Goal: Task Accomplishment & Management: Use online tool/utility

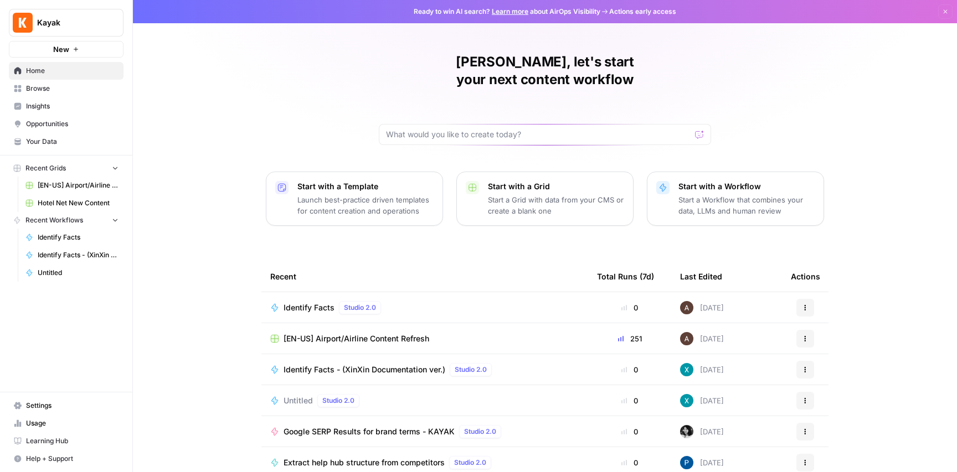
click at [61, 271] on span "Untitled" at bounding box center [78, 273] width 81 height 10
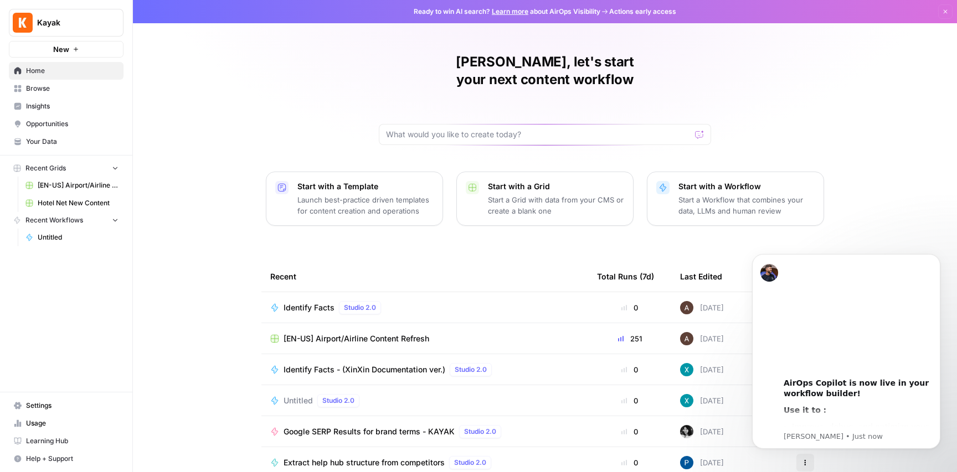
click at [60, 220] on span "Recent Workflows" at bounding box center [54, 220] width 58 height 10
click at [50, 91] on span "Browse" at bounding box center [72, 89] width 92 height 10
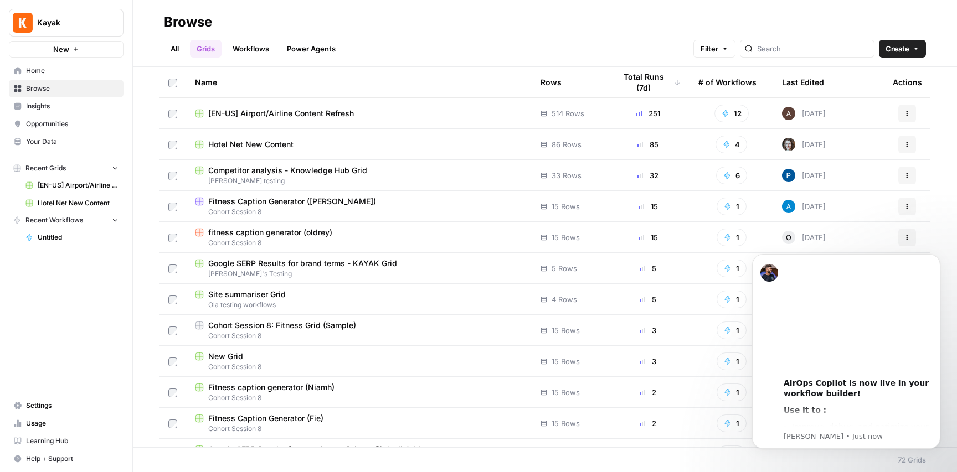
click at [256, 47] on link "Workflows" at bounding box center [251, 49] width 50 height 18
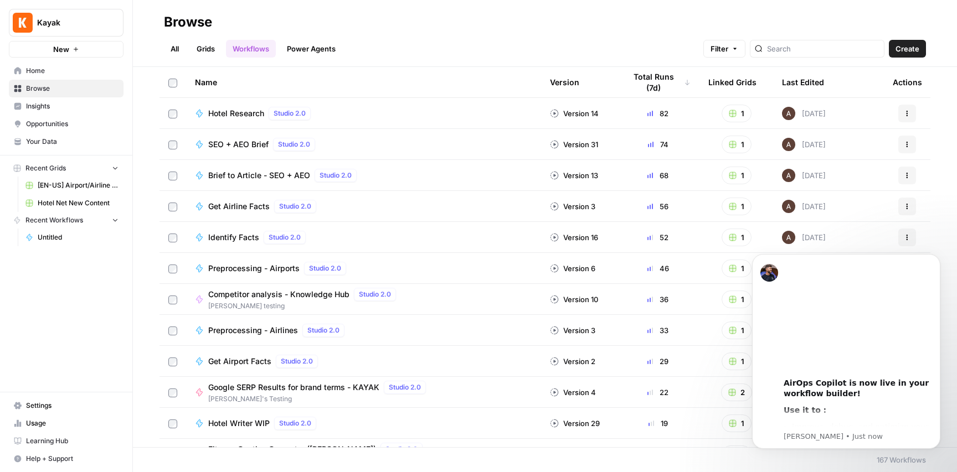
click at [227, 111] on span "Hotel Research" at bounding box center [236, 113] width 56 height 11
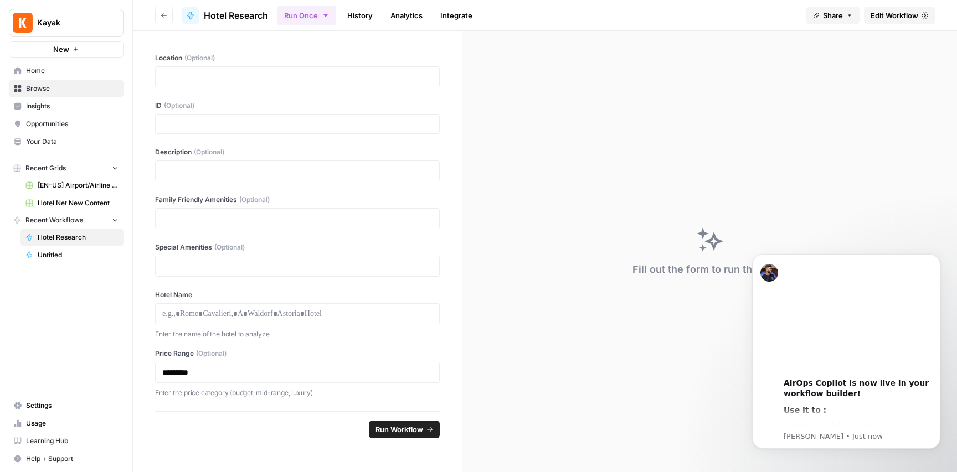
click at [360, 17] on link "History" at bounding box center [360, 16] width 39 height 18
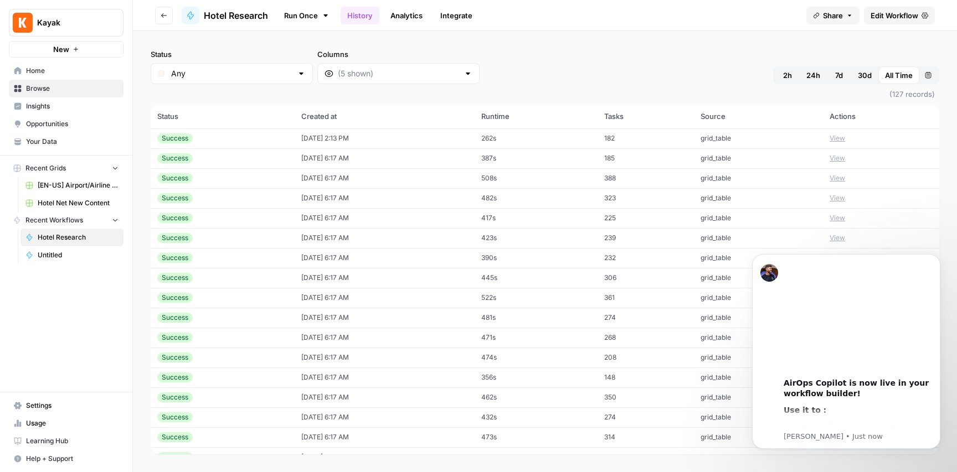
click at [409, 17] on link "Analytics" at bounding box center [406, 16] width 45 height 18
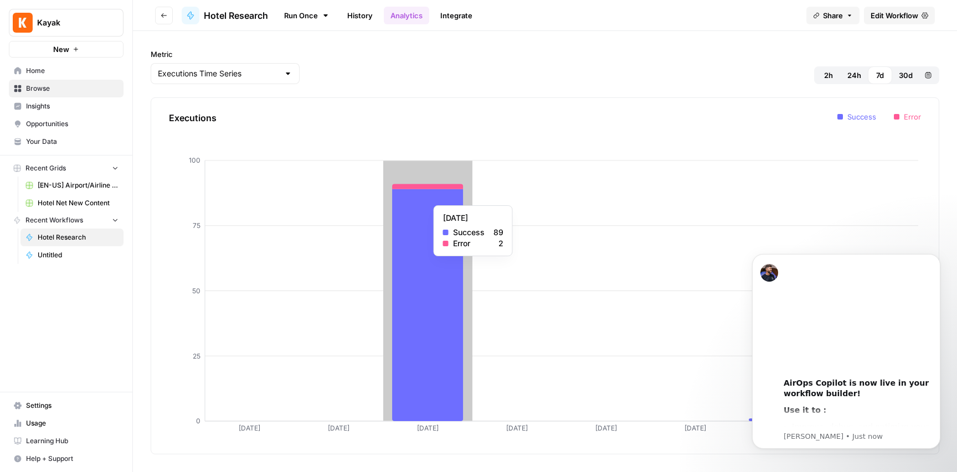
click at [422, 200] on icon at bounding box center [427, 305] width 71 height 232
click at [429, 175] on icon "07 Oct 08 Oct 09 Oct 10 Oct 11 Oct 12 Oct 13 Oct 14 Oct 0 25 50 75 100" at bounding box center [545, 275] width 752 height 329
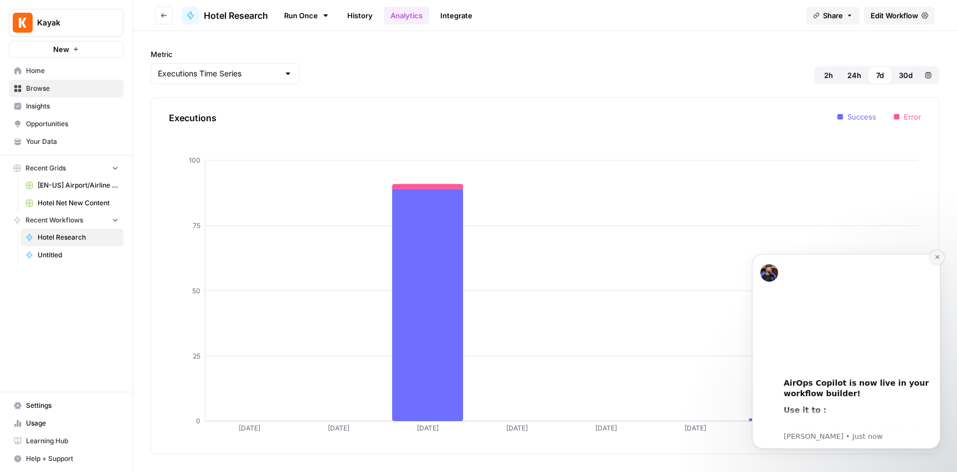
click at [937, 257] on icon "Dismiss notification" at bounding box center [937, 257] width 6 height 6
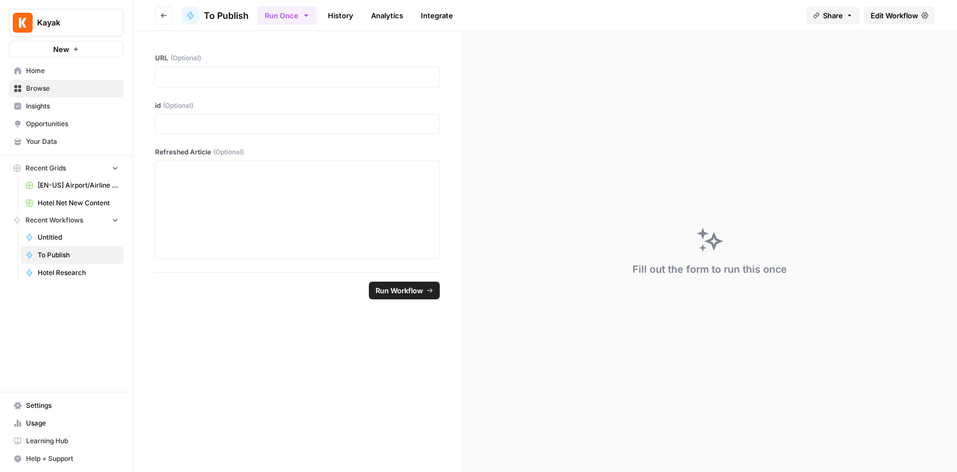
click at [56, 27] on span "Kayak" at bounding box center [70, 22] width 67 height 11
click at [38, 85] on span "Kayak" at bounding box center [102, 83] width 136 height 11
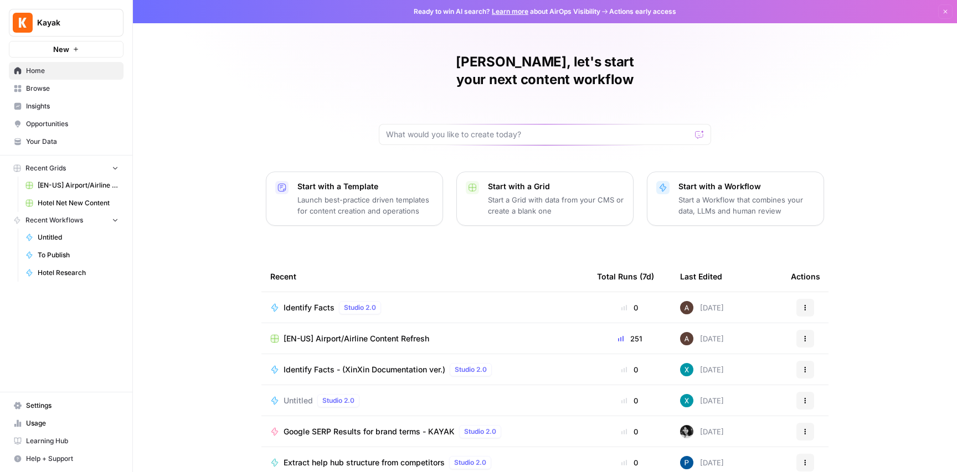
click at [51, 90] on span "Browse" at bounding box center [72, 89] width 92 height 10
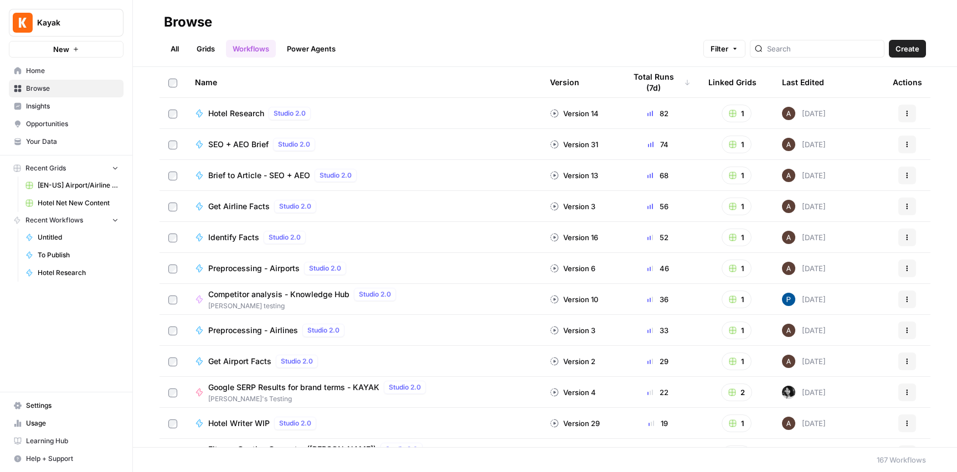
click at [261, 48] on link "Workflows" at bounding box center [251, 49] width 50 height 18
click at [220, 115] on span "Hotel Research" at bounding box center [236, 113] width 56 height 11
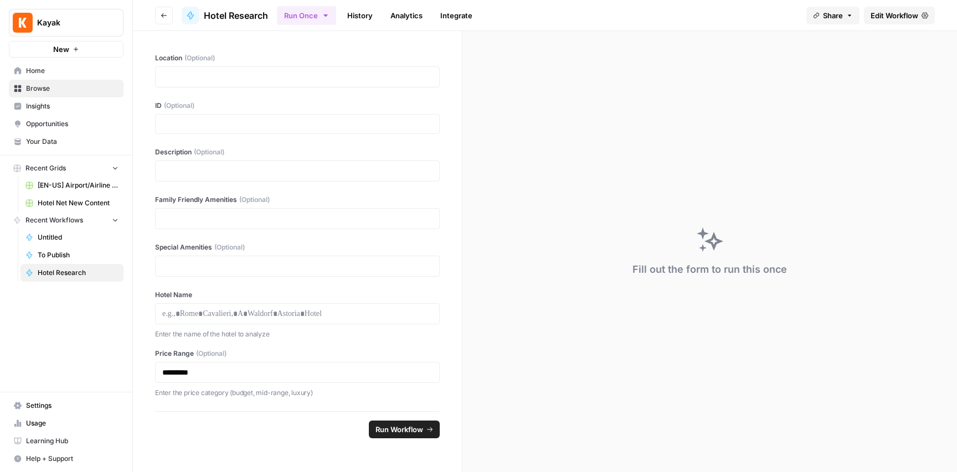
click at [67, 272] on span "Hotel Research" at bounding box center [78, 273] width 81 height 10
click at [39, 74] on span "Home" at bounding box center [72, 71] width 92 height 10
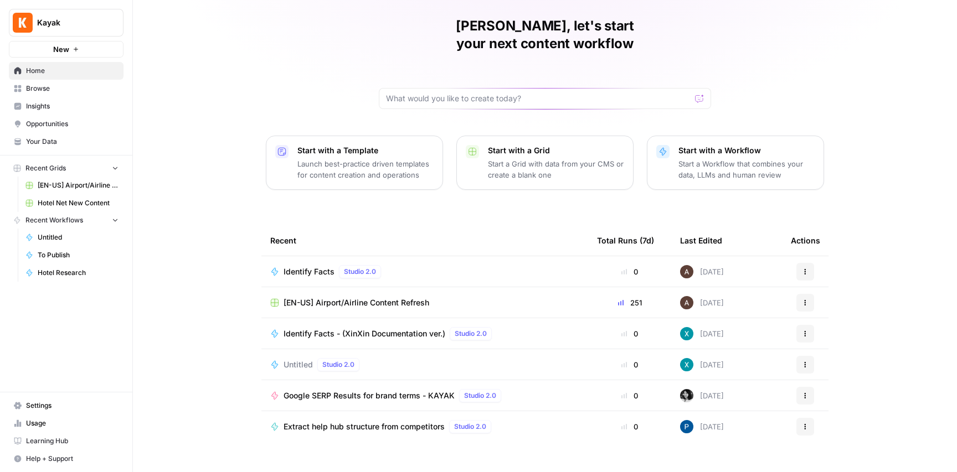
scroll to position [37, 0]
